Goal: Task Accomplishment & Management: Manage account settings

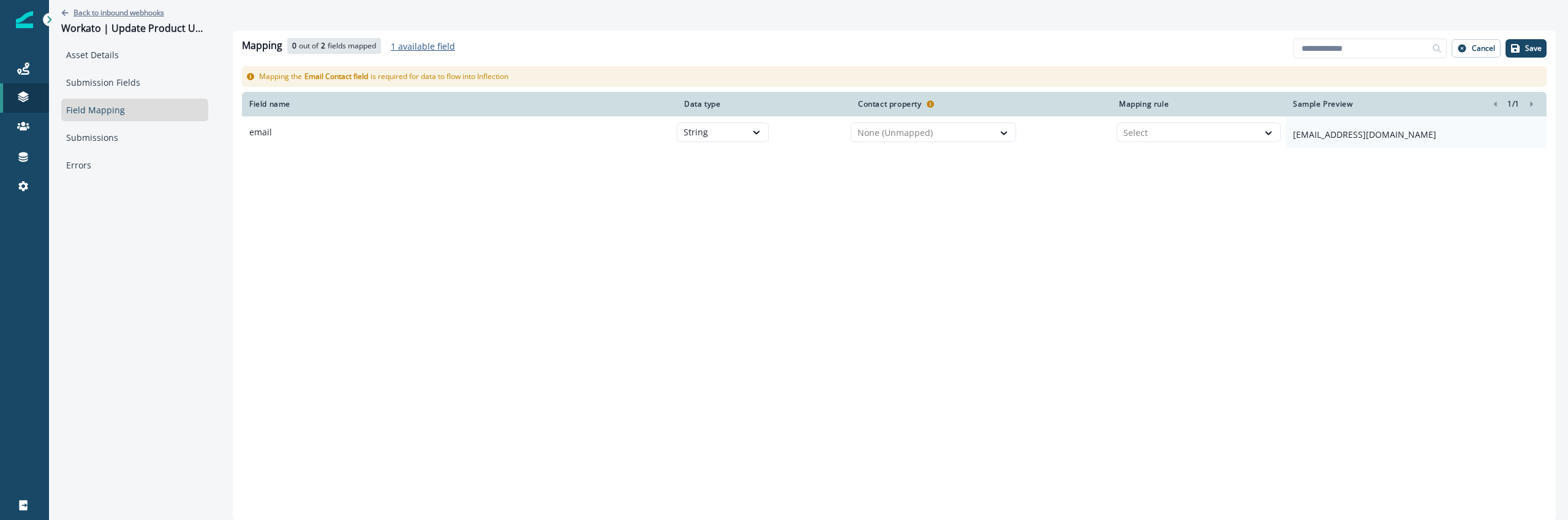
click at [115, 9] on p "Back to inbound webhooks" at bounding box center [119, 12] width 91 height 11
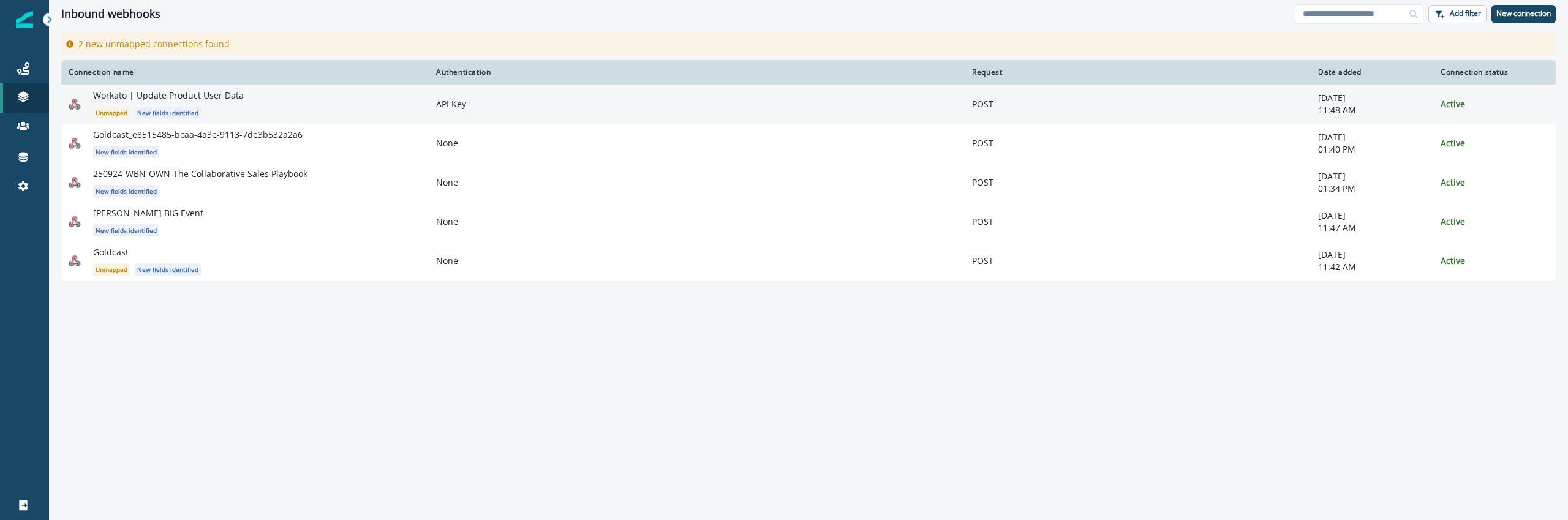
click at [1394, 107] on p "11:48 AM" at bounding box center [1372, 110] width 107 height 12
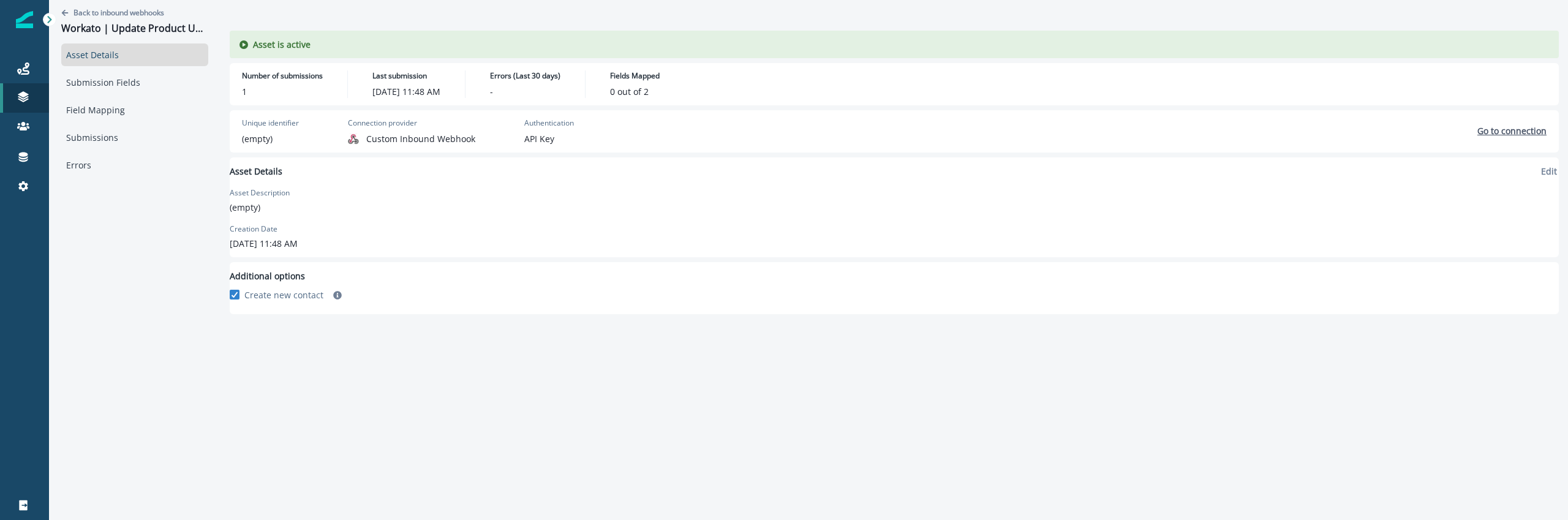
click at [1499, 136] on p "Go to connection" at bounding box center [1511, 130] width 69 height 11
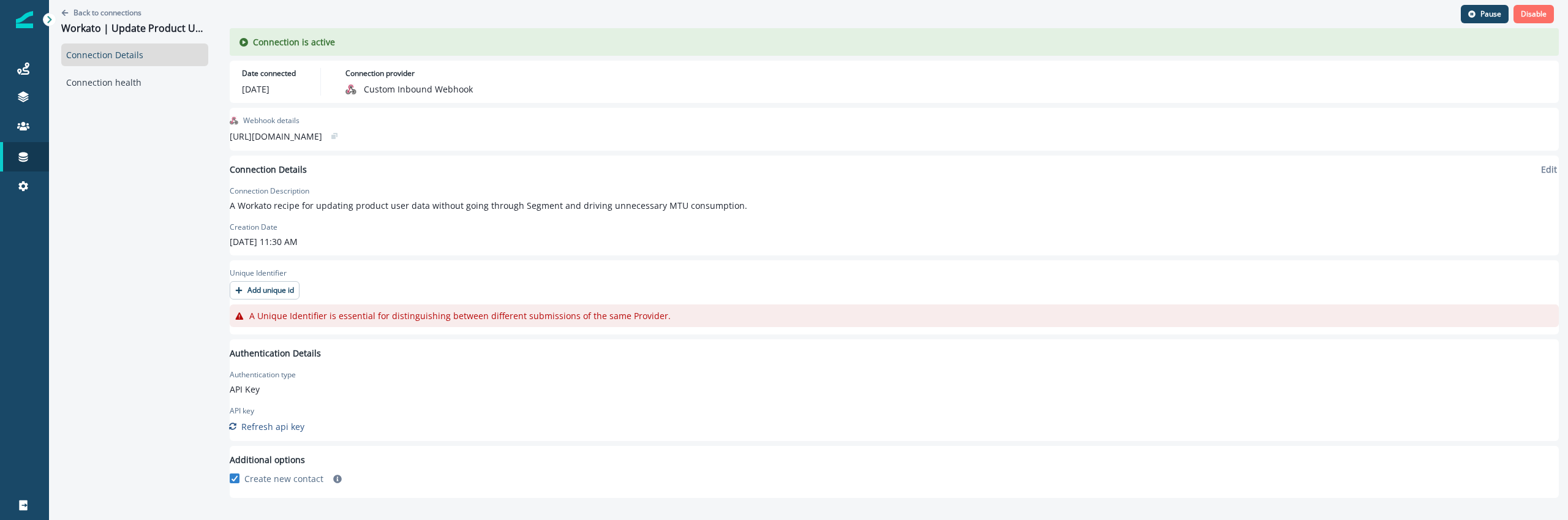
click at [1529, 22] on button "Disable" at bounding box center [1534, 14] width 40 height 19
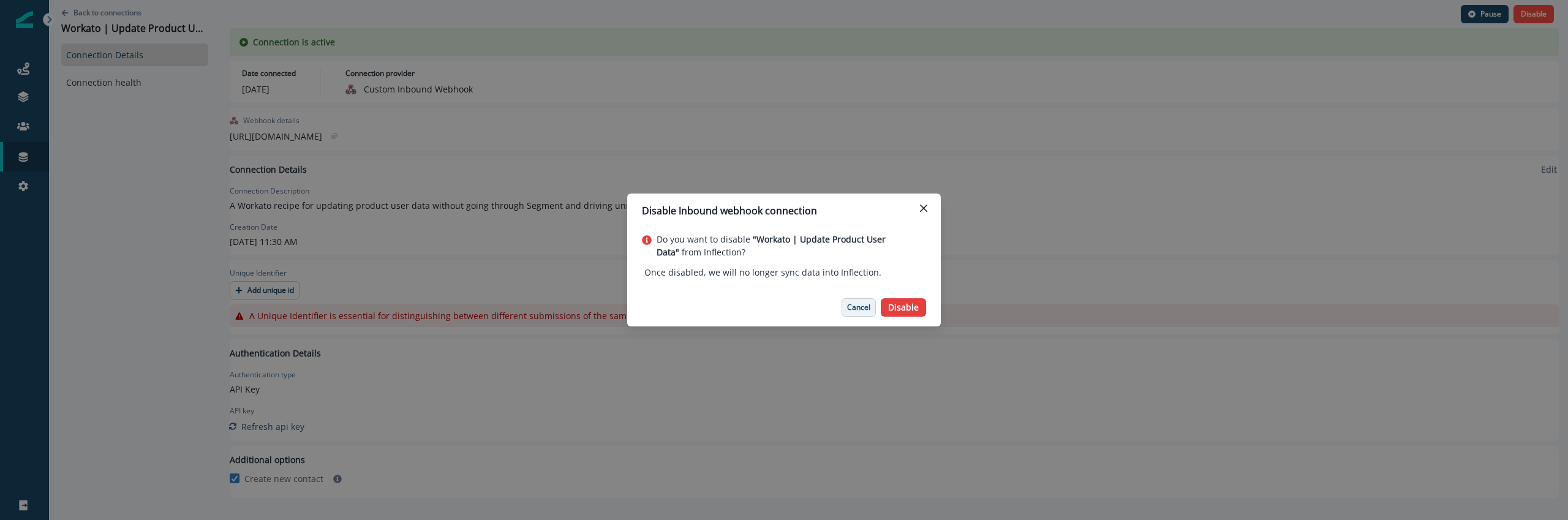
click at [865, 309] on p "Cancel" at bounding box center [858, 307] width 23 height 9
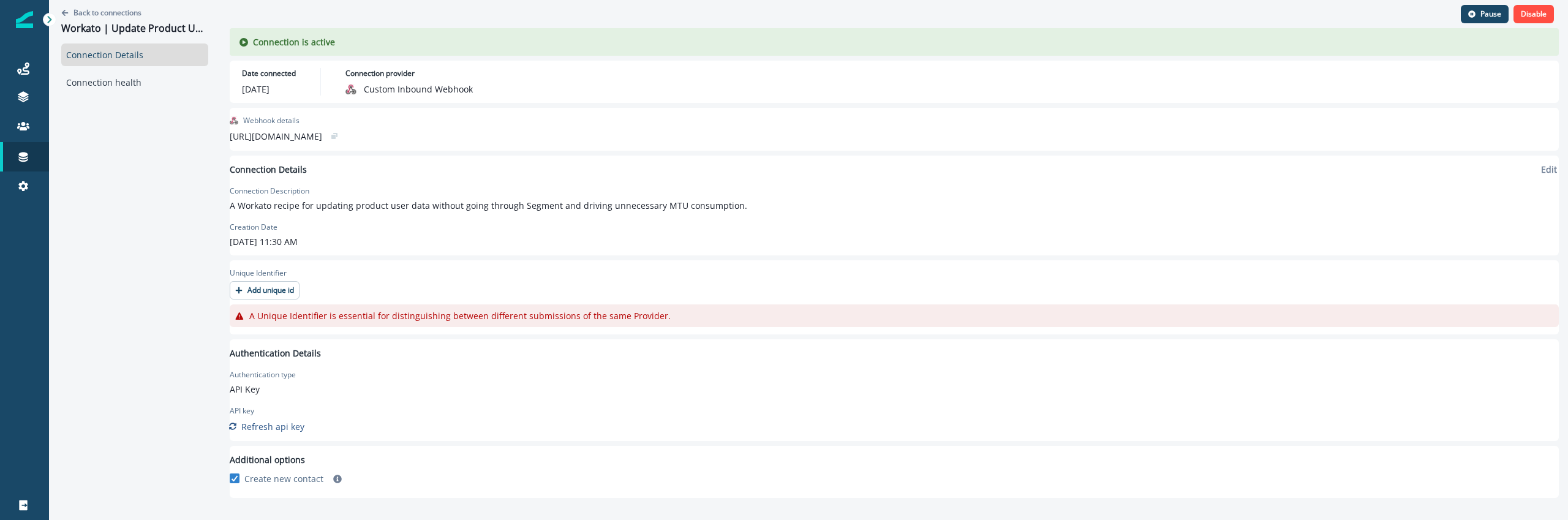
click at [67, 153] on div "Back to connections Workato | Update Product User Data Connection Details Conne…" at bounding box center [134, 244] width 171 height 489
click at [141, 300] on div "Back to connections Workato | Update Product User Data Connection Details Conne…" at bounding box center [134, 244] width 171 height 489
click at [21, 158] on icon at bounding box center [24, 158] width 9 height 10
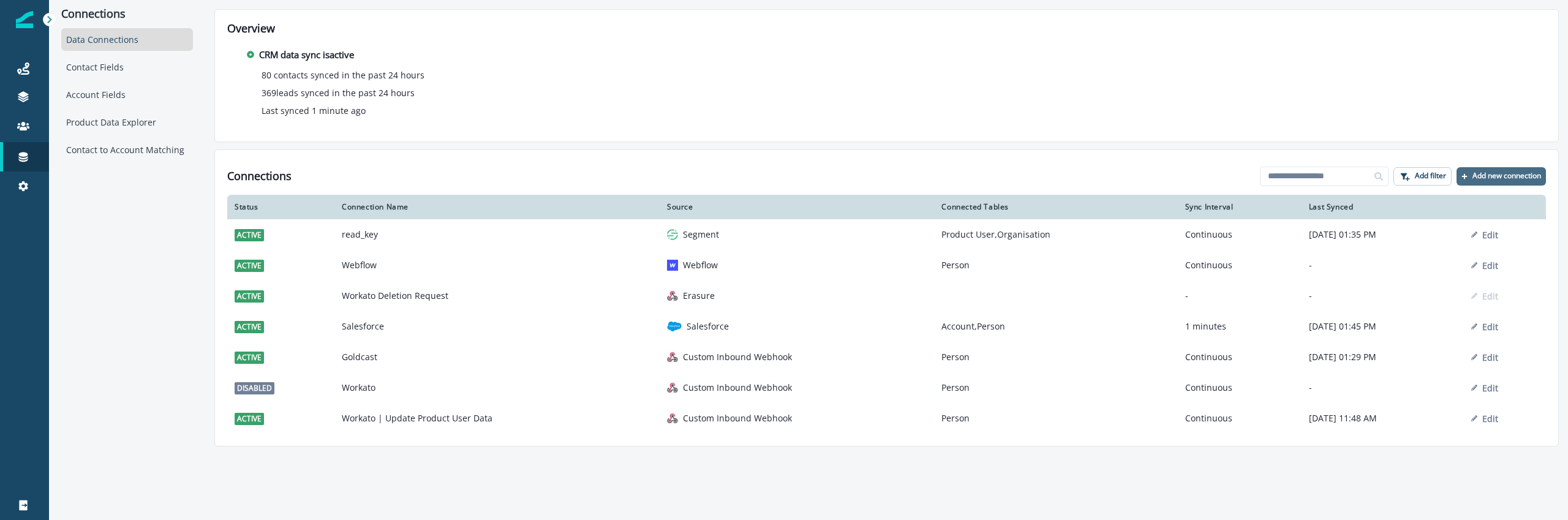
click at [1476, 171] on p "Add new connection" at bounding box center [1506, 175] width 69 height 9
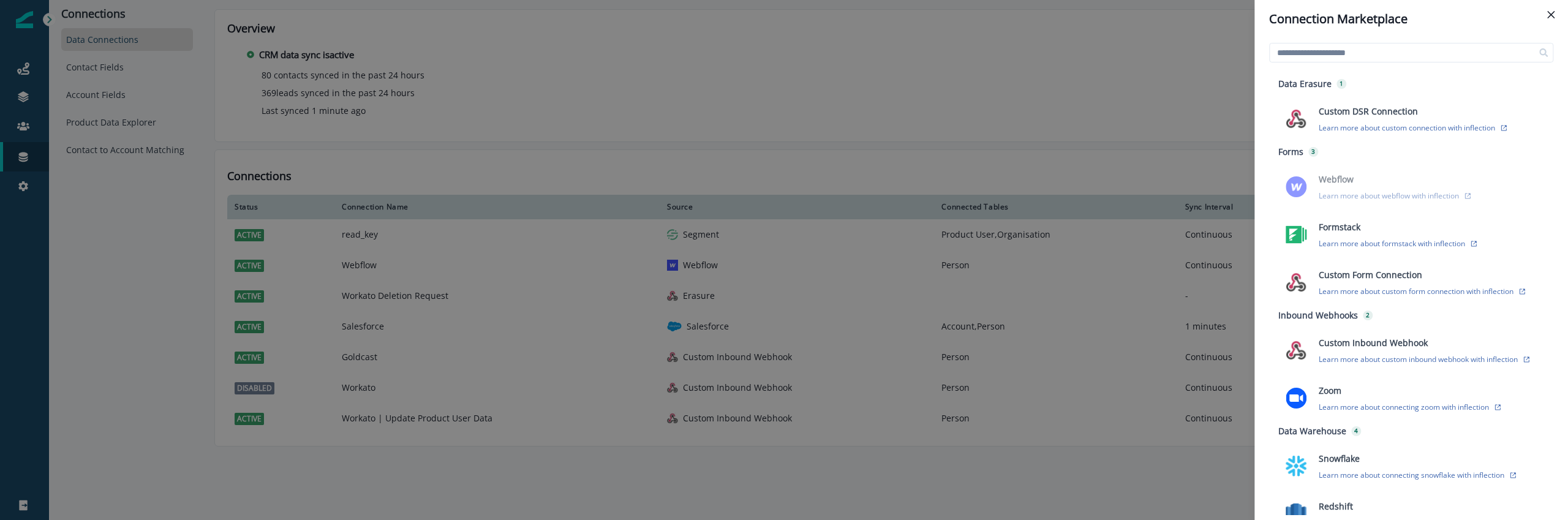
scroll to position [251, 0]
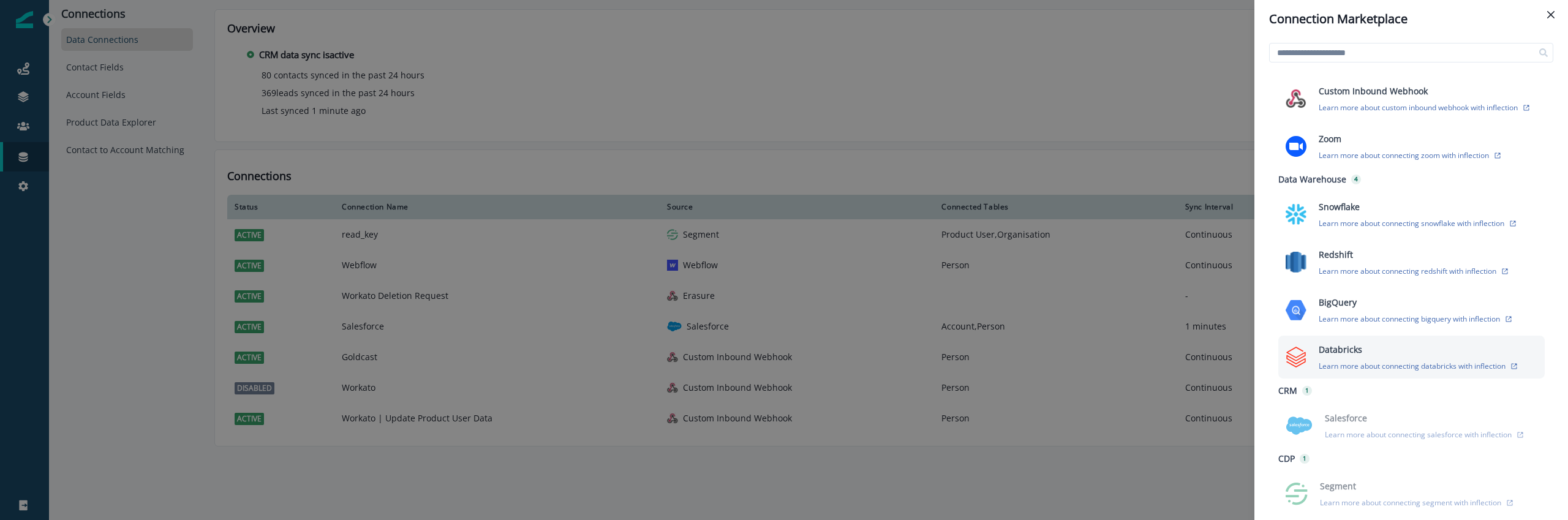
click at [1409, 360] on div "Databricks Learn more about connecting databricks with inflection" at bounding box center [1423, 357] width 226 height 28
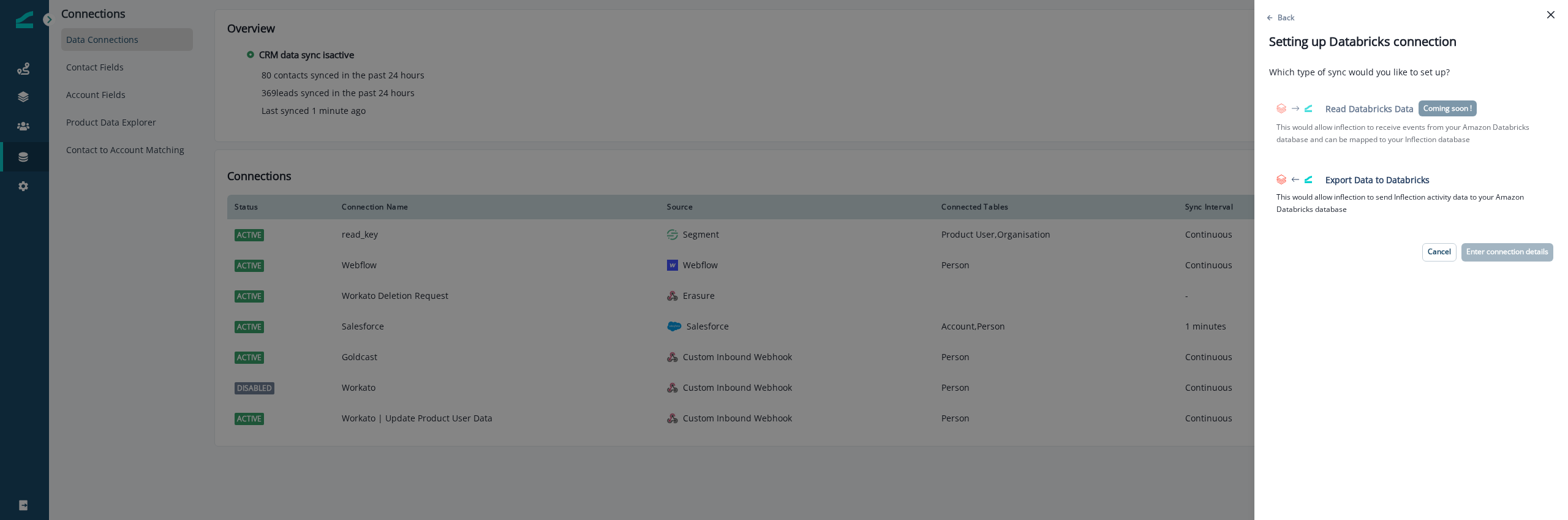
click at [1370, 123] on ul "Read Databricks Data Coming soon ! This would allow inflection to receive event…" at bounding box center [1410, 160] width 284 height 165
click at [1551, 15] on icon "Close" at bounding box center [1551, 14] width 7 height 7
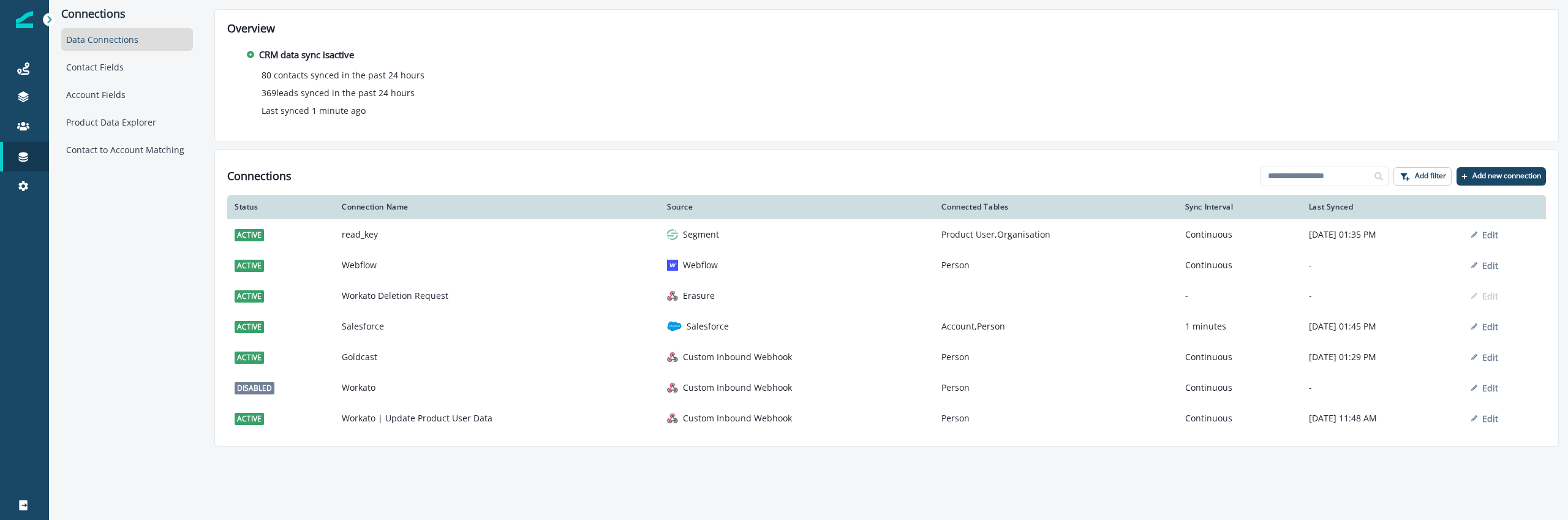
click at [400, 472] on div "Connections Data Connections Contact Fields Account Fields Product Data Explore…" at bounding box center [808, 260] width 1519 height 520
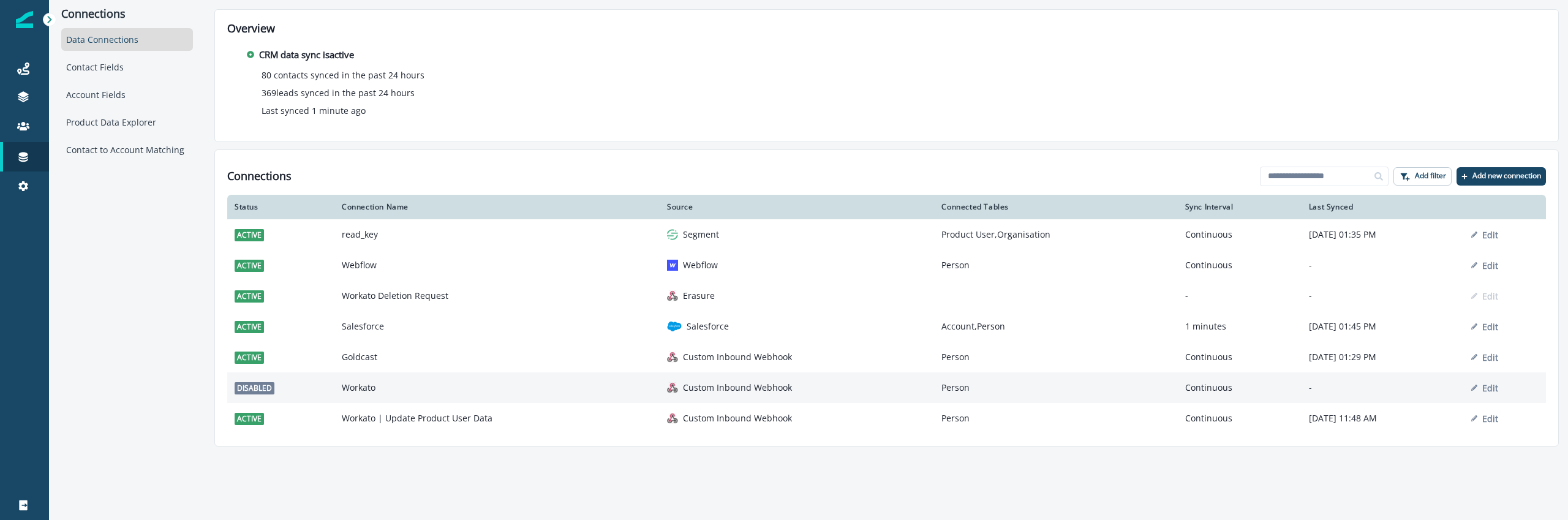
click at [424, 386] on td "Workato" at bounding box center [497, 387] width 325 height 31
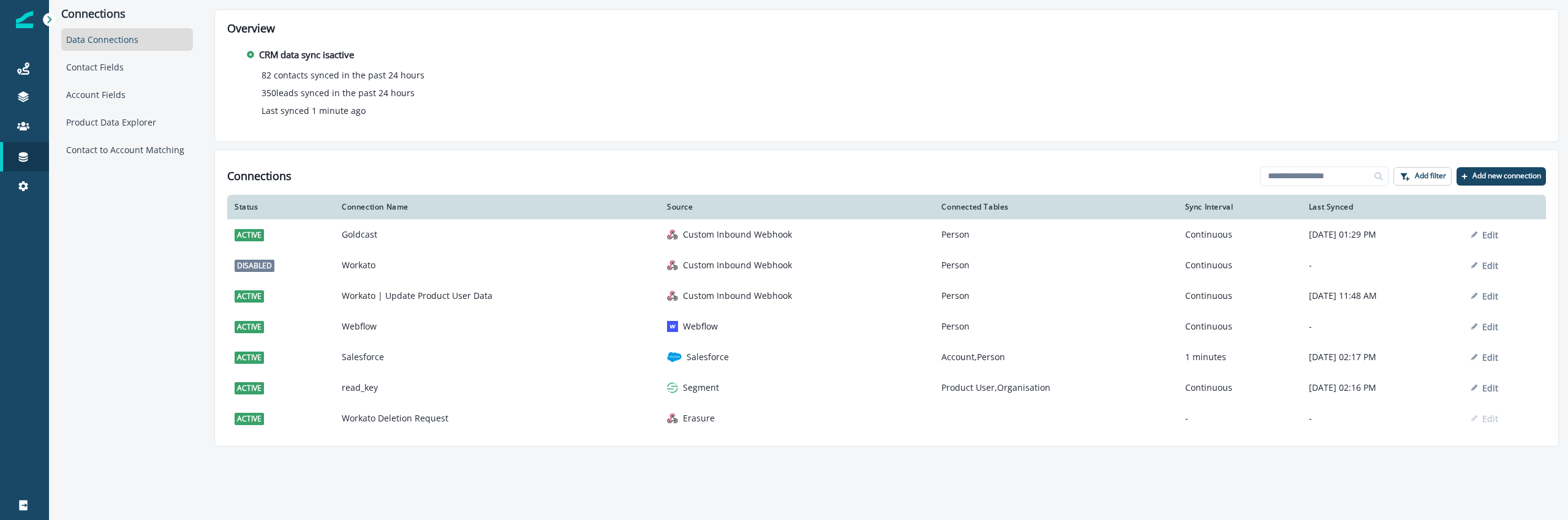
click at [706, 126] on div "CRM data sync is active 82 contacts synced in the past 24 hours 350 leads synce…" at bounding box center [886, 83] width 1319 height 95
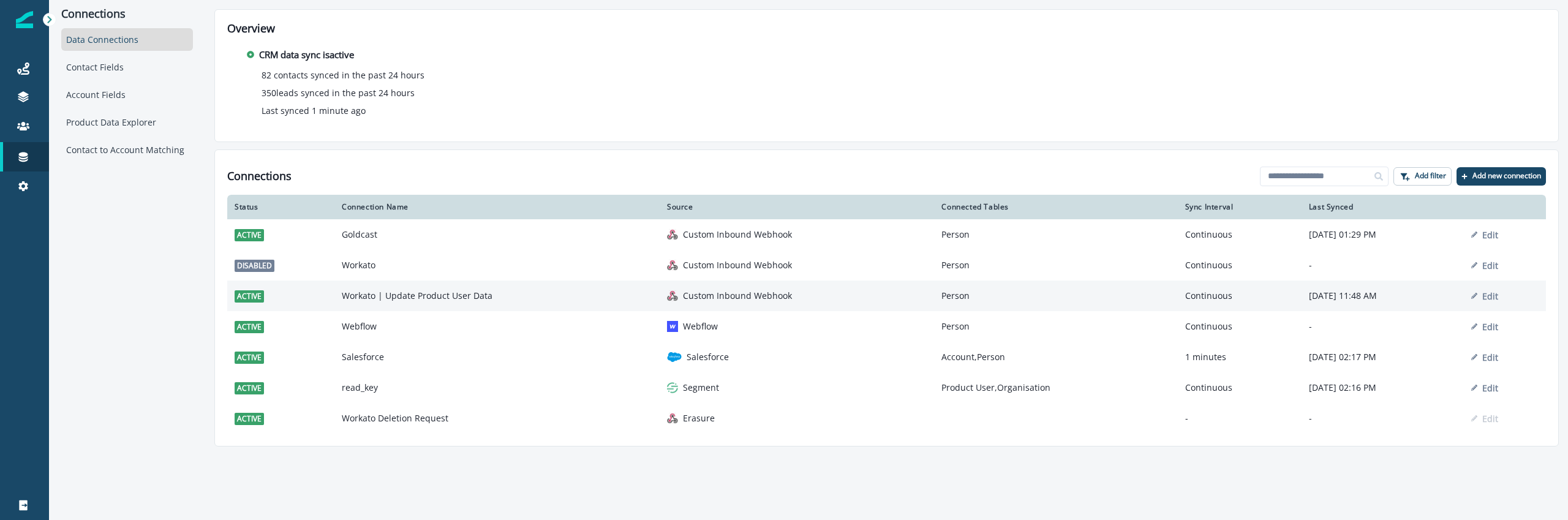
click at [572, 309] on td "Workato | Update Product User Data" at bounding box center [497, 296] width 325 height 31
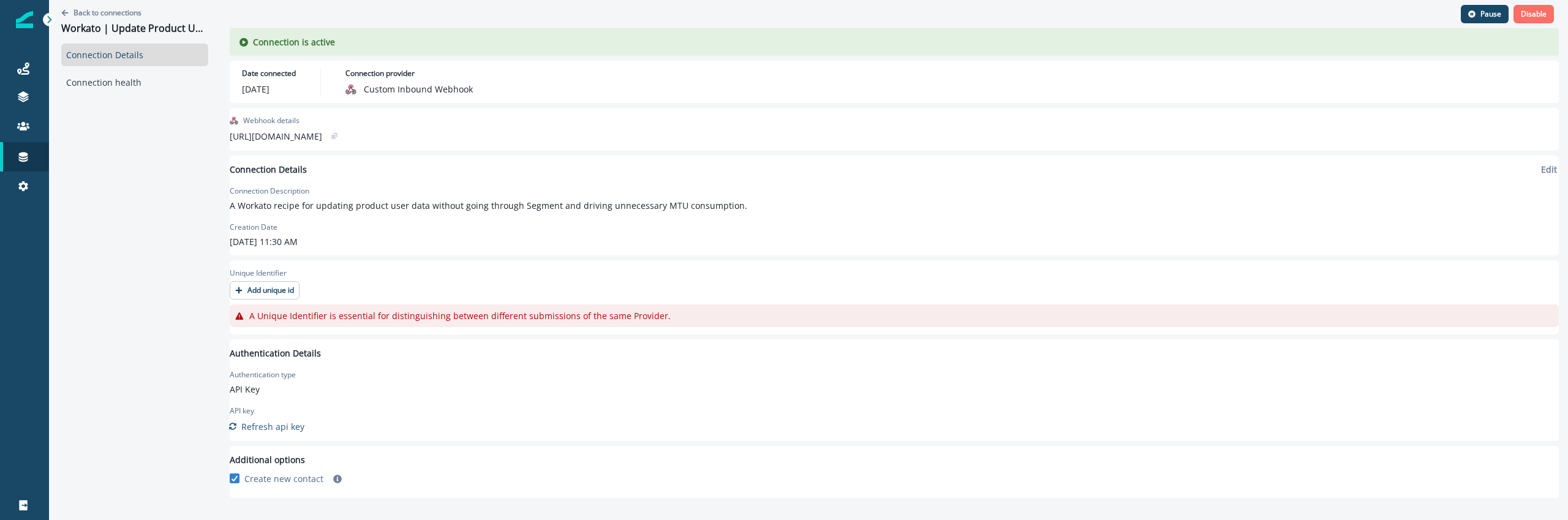
click at [1530, 15] on p "Disable" at bounding box center [1534, 14] width 26 height 9
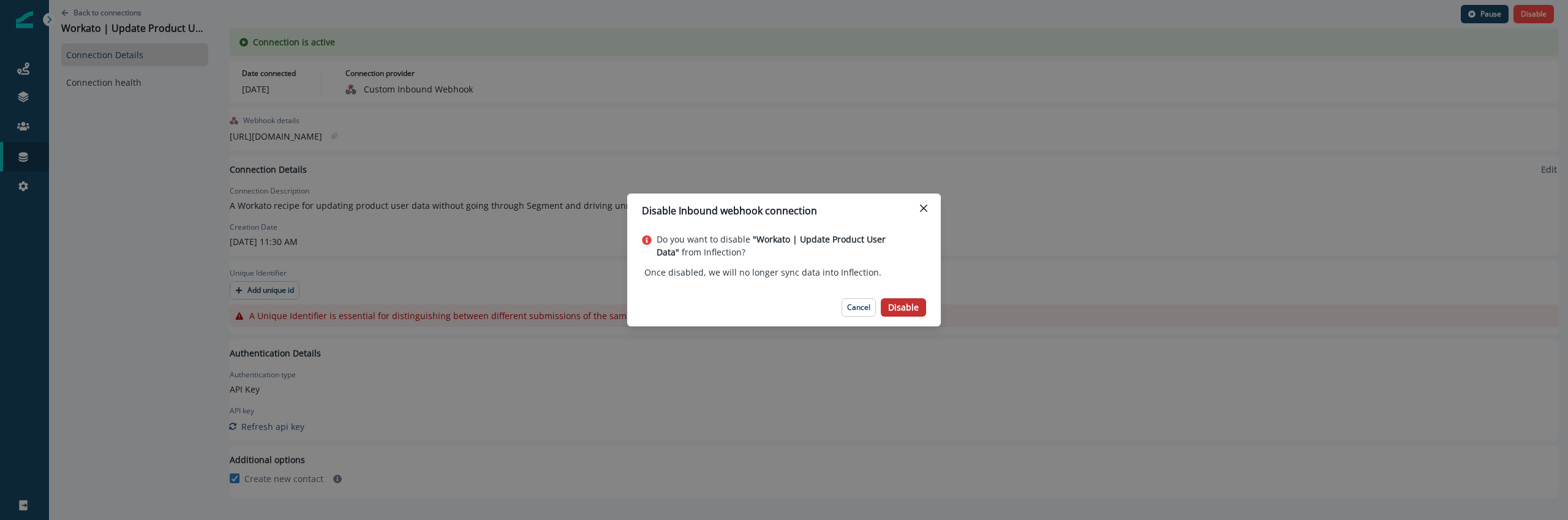
click at [913, 313] on button "Disable" at bounding box center [903, 307] width 45 height 19
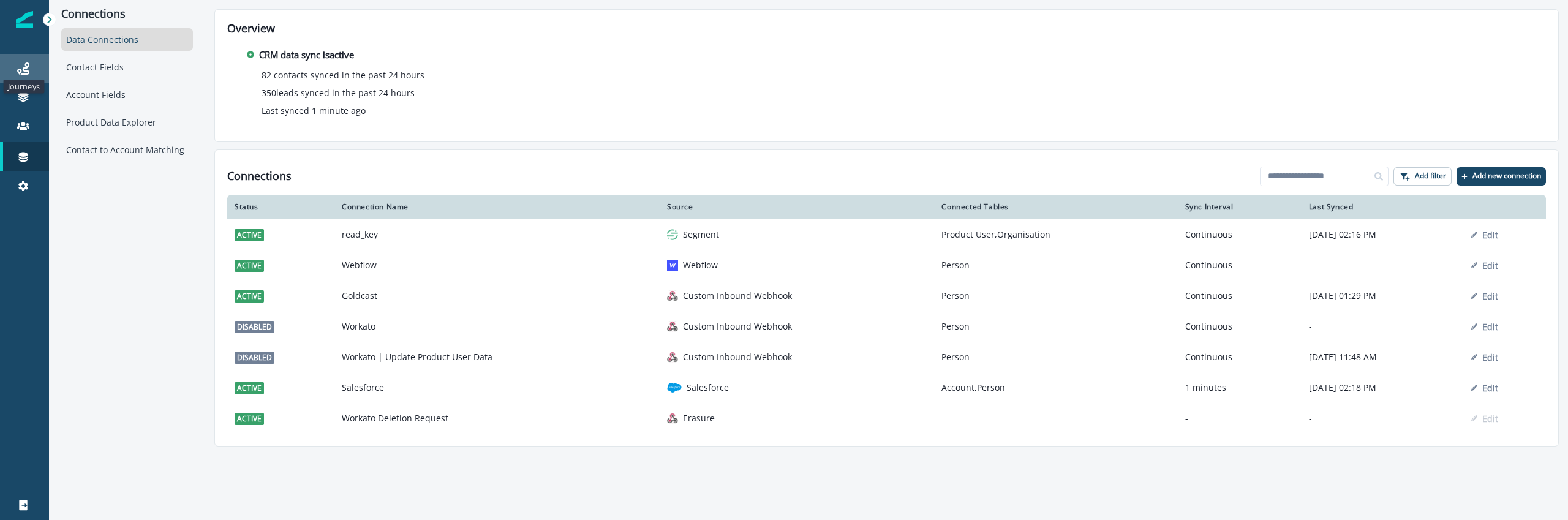
click at [21, 69] on icon at bounding box center [23, 68] width 12 height 12
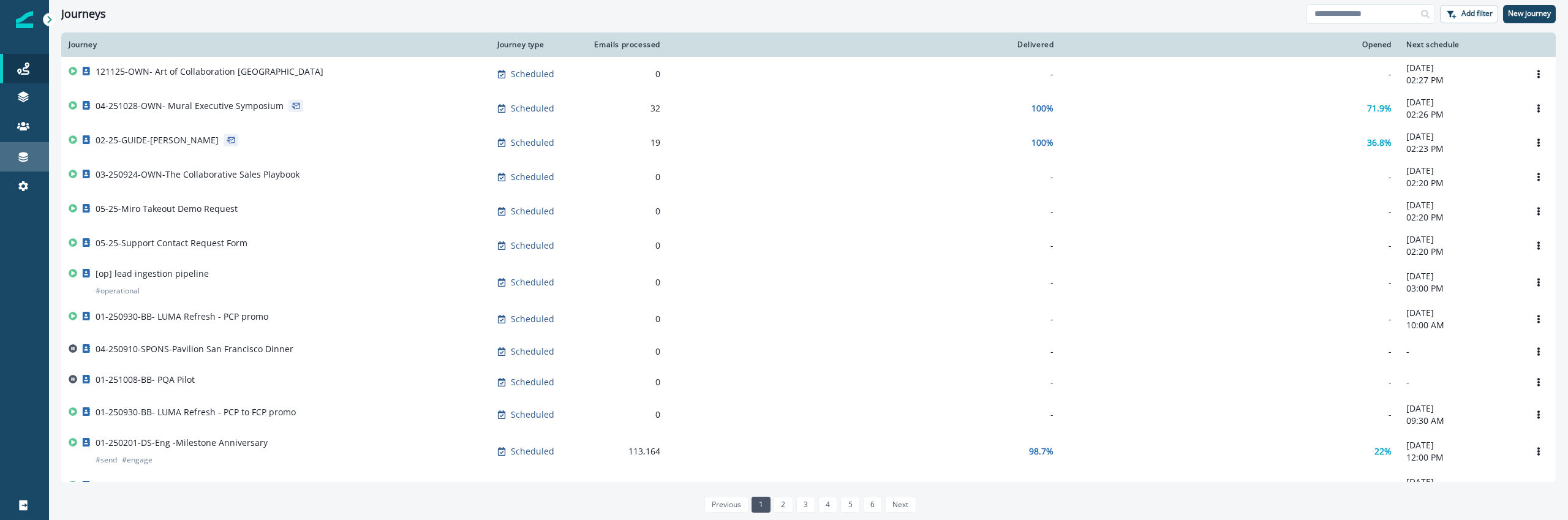
click at [16, 142] on link "Connections" at bounding box center [24, 156] width 49 height 29
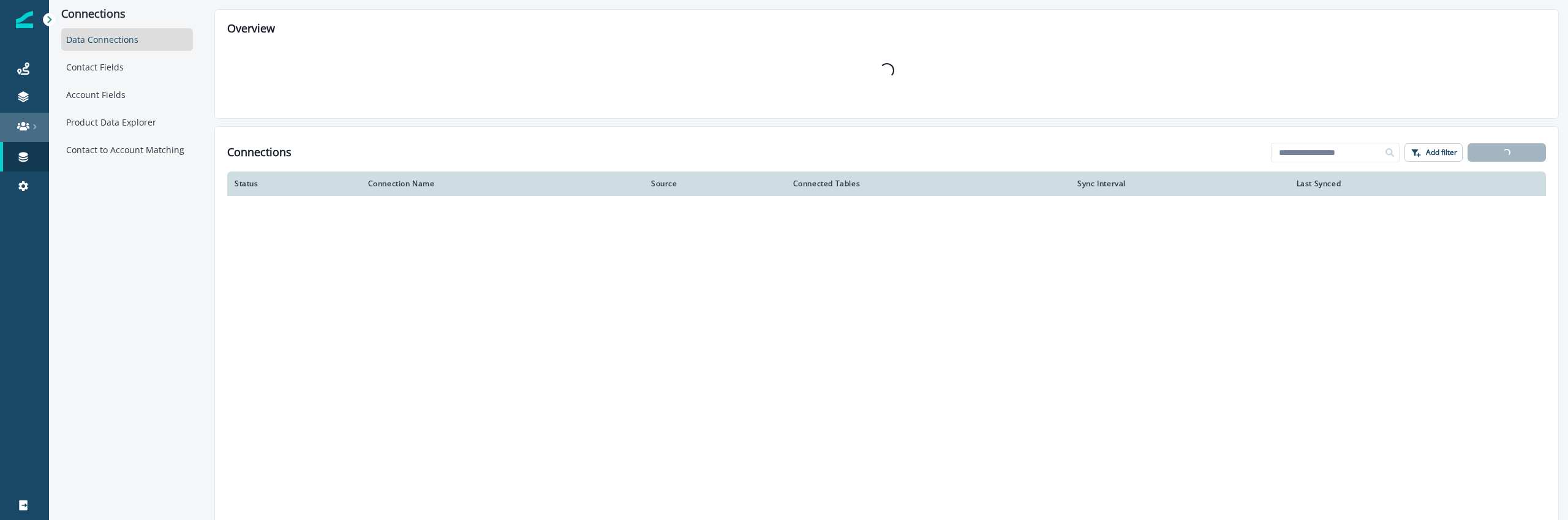
click at [21, 125] on icon at bounding box center [23, 126] width 12 height 12
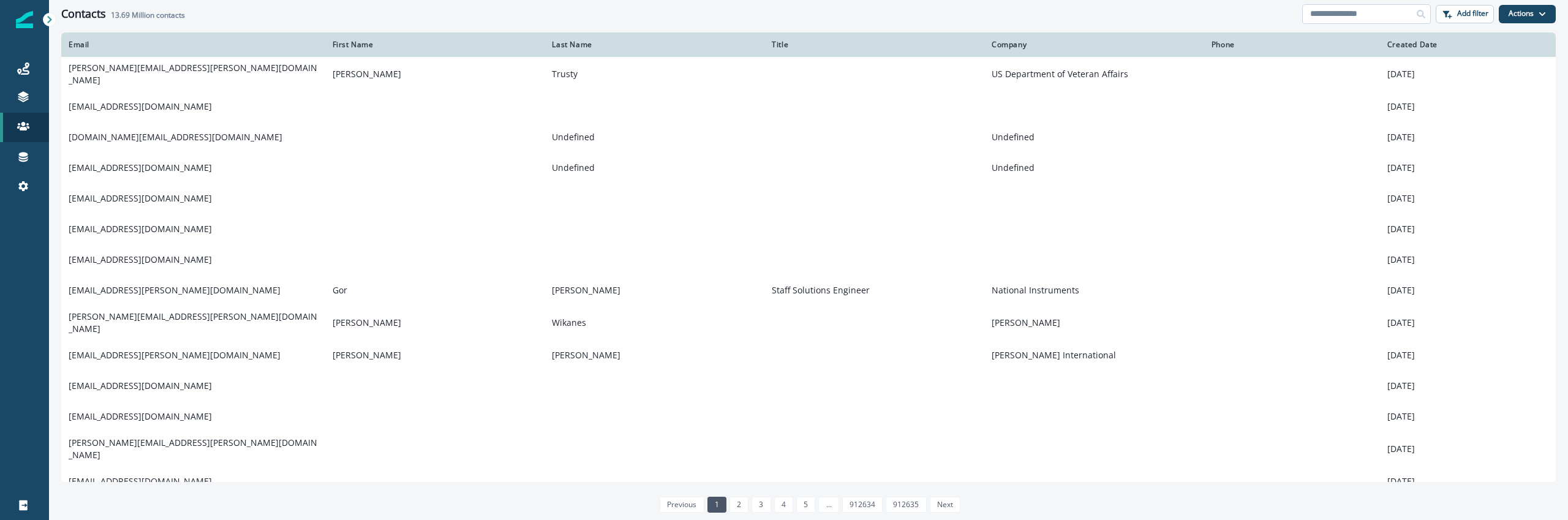
click at [1353, 19] on input at bounding box center [1367, 14] width 129 height 19
paste input "**********"
type input "**********"
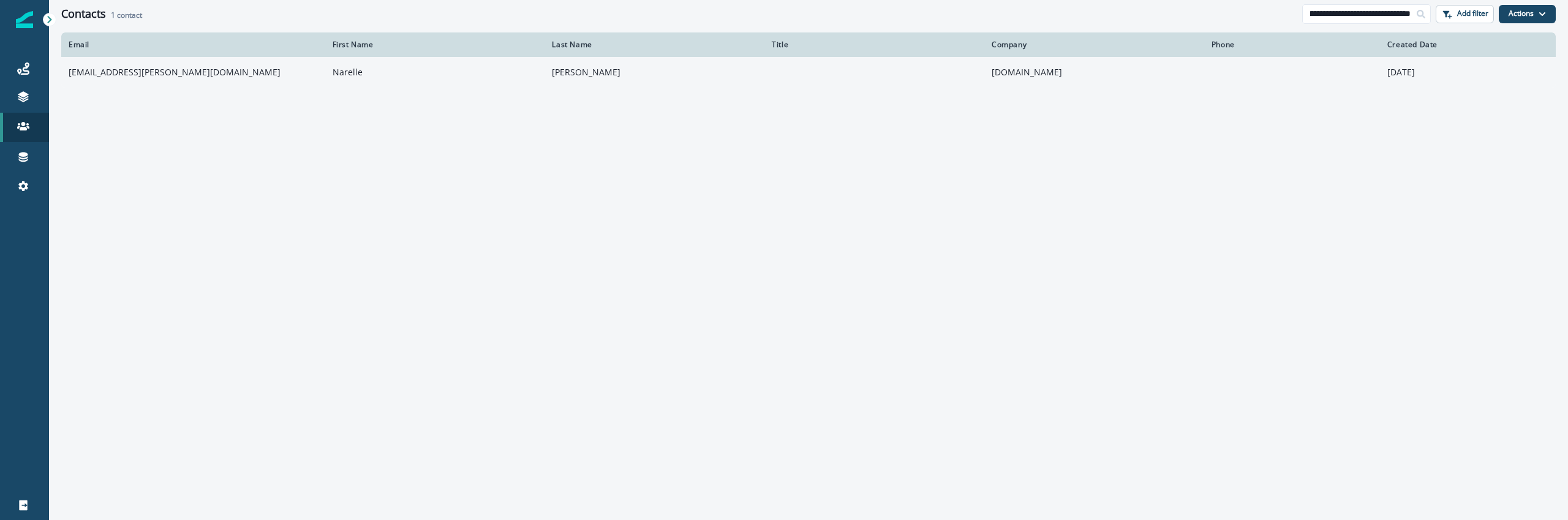
click at [160, 84] on td "[EMAIL_ADDRESS][PERSON_NAME][DOMAIN_NAME]" at bounding box center [193, 72] width 264 height 31
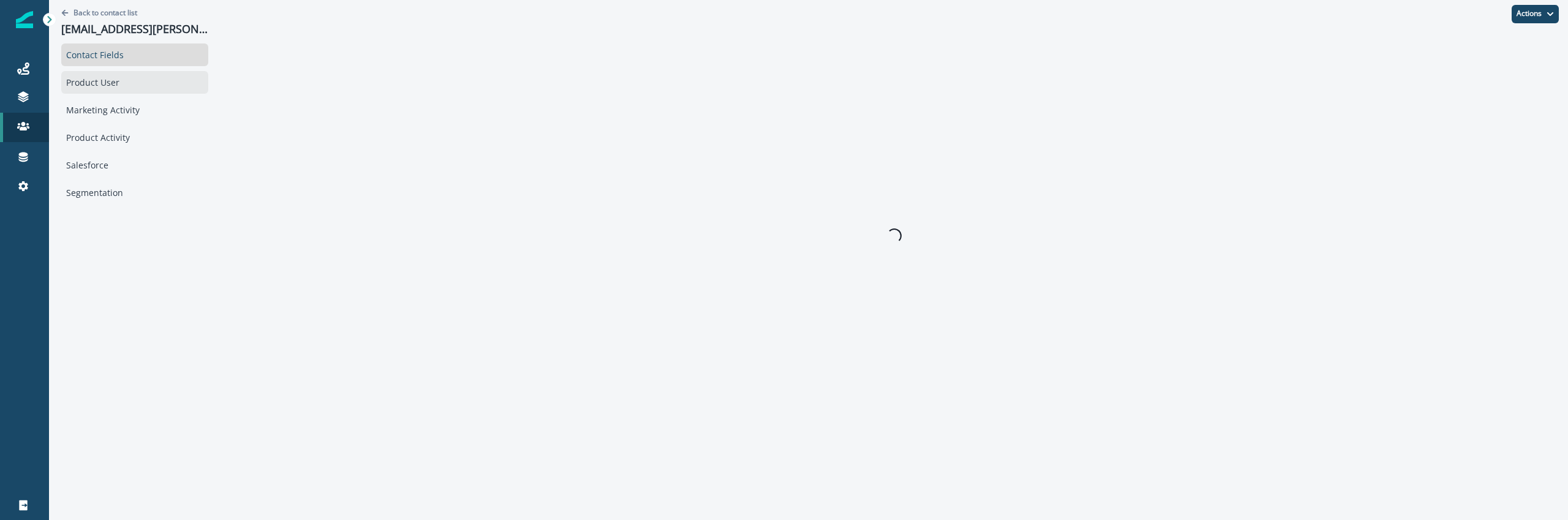
click at [142, 87] on div "Product User" at bounding box center [134, 82] width 147 height 23
